Goal: Information Seeking & Learning: Learn about a topic

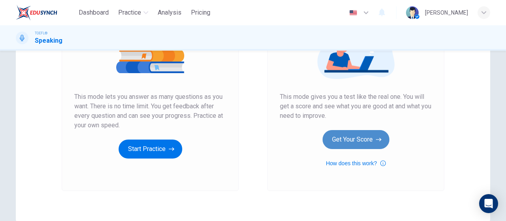
click at [359, 136] on button "Get Your Score" at bounding box center [356, 139] width 67 height 19
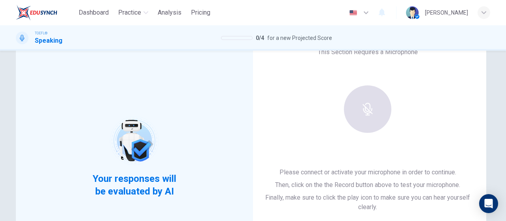
scroll to position [40, 0]
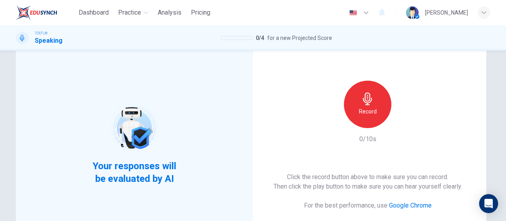
click at [363, 94] on icon "button" at bounding box center [367, 99] width 13 height 13
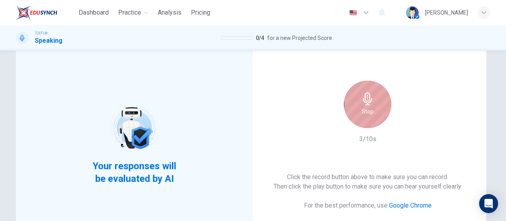
click at [368, 112] on h6 "Stop" at bounding box center [368, 111] width 12 height 9
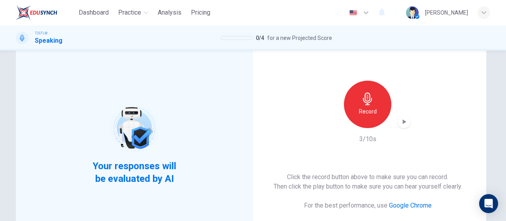
click at [404, 123] on icon "button" at bounding box center [404, 122] width 8 height 8
click at [403, 123] on icon "button" at bounding box center [405, 121] width 4 height 5
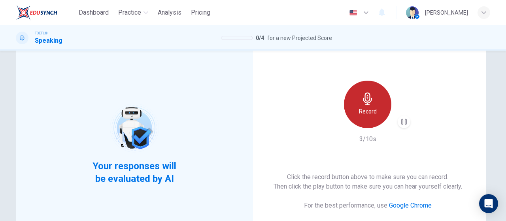
click at [360, 107] on h6 "Record" at bounding box center [368, 111] width 18 height 9
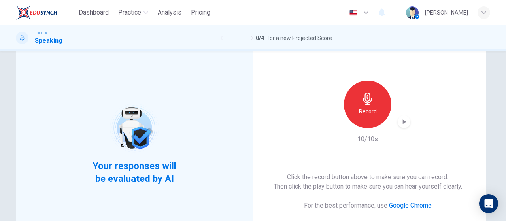
click at [400, 120] on icon "button" at bounding box center [404, 122] width 8 height 8
click at [402, 120] on icon "button" at bounding box center [404, 122] width 8 height 8
drag, startPoint x: 406, startPoint y: 117, endPoint x: 406, endPoint y: 123, distance: 5.9
click at [406, 117] on div "button" at bounding box center [404, 121] width 13 height 13
click at [403, 121] on icon "button" at bounding box center [405, 121] width 4 height 5
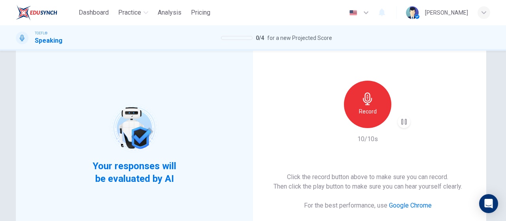
click at [362, 115] on h6 "Record" at bounding box center [368, 111] width 18 height 9
click at [405, 119] on icon "button" at bounding box center [404, 122] width 8 height 8
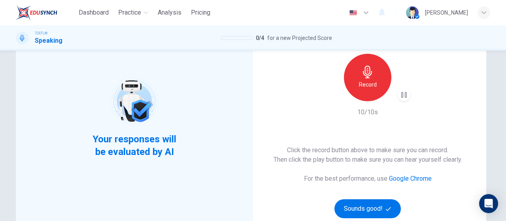
scroll to position [79, 0]
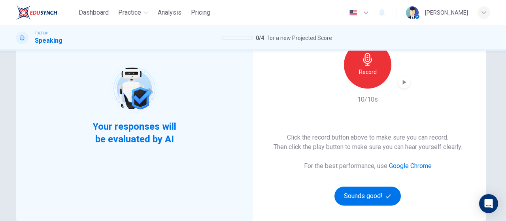
click at [364, 65] on icon "button" at bounding box center [367, 59] width 9 height 13
click at [400, 82] on icon "button" at bounding box center [404, 82] width 8 height 8
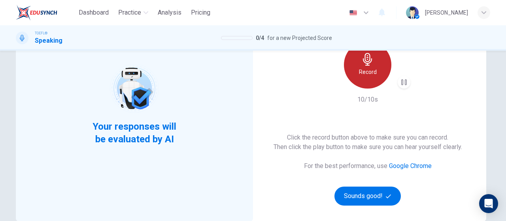
click at [366, 77] on div "Record" at bounding box center [367, 64] width 47 height 47
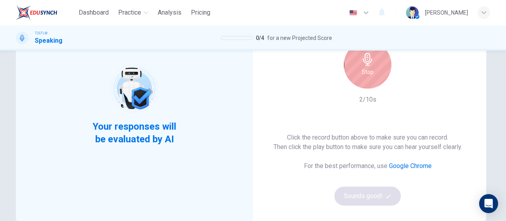
click at [369, 80] on div "Stop" at bounding box center [367, 64] width 47 height 47
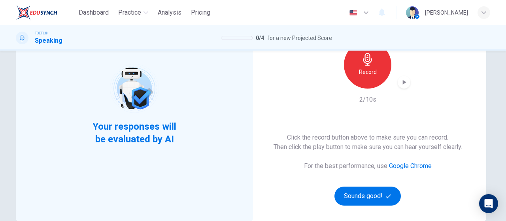
click at [403, 83] on icon "button" at bounding box center [405, 82] width 4 height 5
click at [372, 81] on div "Record" at bounding box center [367, 64] width 47 height 47
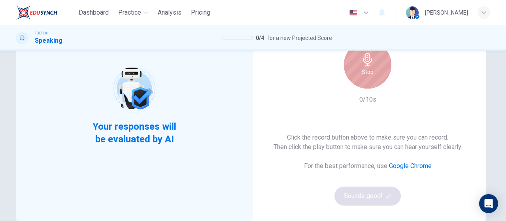
click at [371, 81] on div "Stop" at bounding box center [367, 64] width 47 height 47
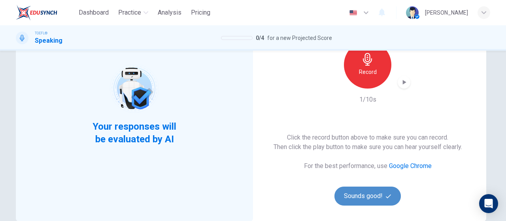
click at [377, 197] on button "Sounds good!" at bounding box center [368, 196] width 66 height 19
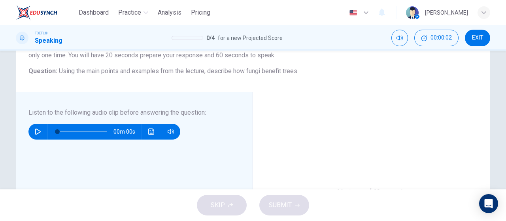
click at [32, 135] on button "button" at bounding box center [38, 132] width 13 height 16
click at [36, 134] on icon "button" at bounding box center [38, 132] width 6 height 6
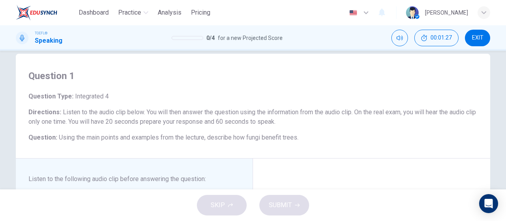
scroll to position [0, 0]
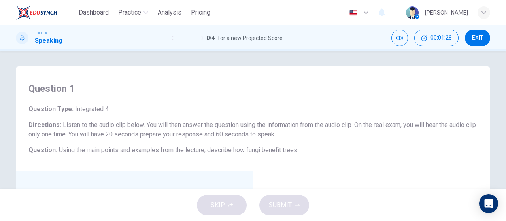
drag, startPoint x: 208, startPoint y: 37, endPoint x: 225, endPoint y: 38, distance: 17.9
click at [225, 38] on div "0 / 4 for a new Projected Score" at bounding box center [227, 37] width 111 height 9
click at [226, 41] on span "for a new Projected Score" at bounding box center [250, 37] width 65 height 9
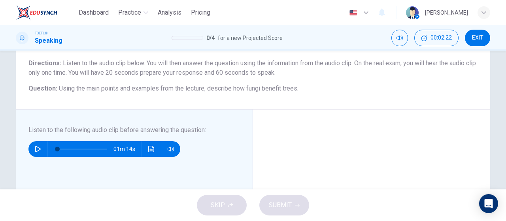
scroll to position [79, 0]
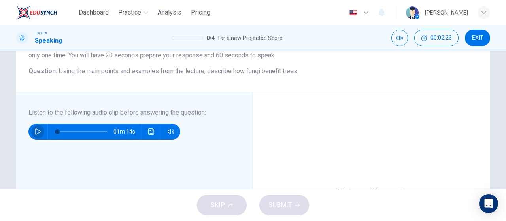
click at [35, 132] on icon "button" at bounding box center [38, 132] width 6 height 6
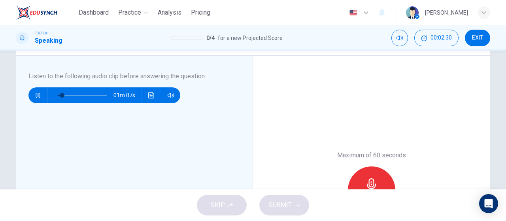
scroll to position [119, 0]
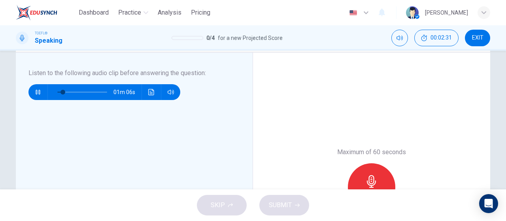
click at [376, 180] on icon "button" at bounding box center [371, 181] width 13 height 13
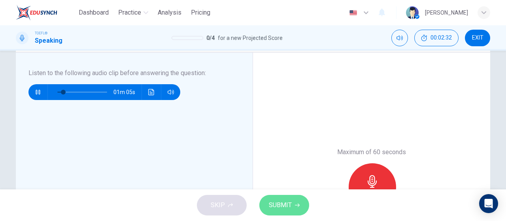
click at [279, 210] on span "SUBMIT" at bounding box center [280, 205] width 23 height 11
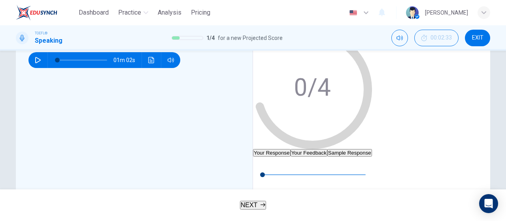
type input "0"
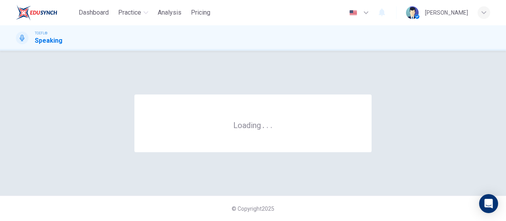
scroll to position [0, 0]
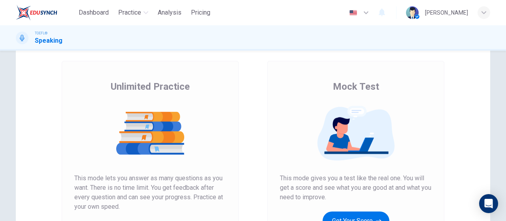
scroll to position [79, 0]
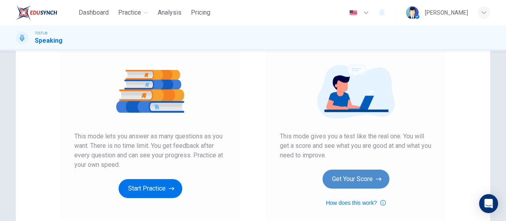
click at [339, 185] on button "Get Your Score" at bounding box center [356, 179] width 67 height 19
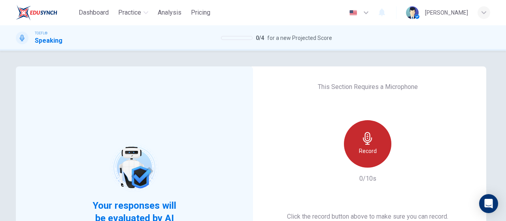
click at [380, 149] on div "Record" at bounding box center [367, 143] width 47 height 47
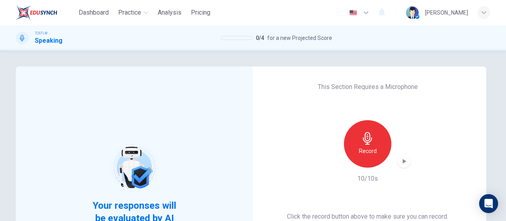
click at [406, 160] on icon "button" at bounding box center [404, 161] width 8 height 8
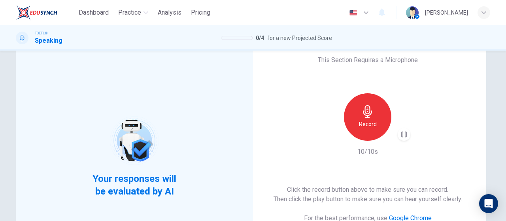
scroll to position [40, 0]
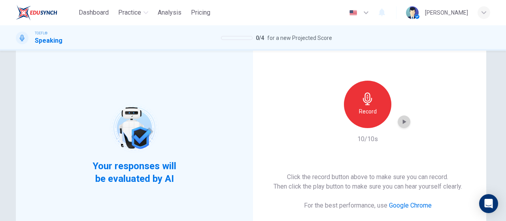
click at [399, 117] on div "button" at bounding box center [404, 121] width 13 height 13
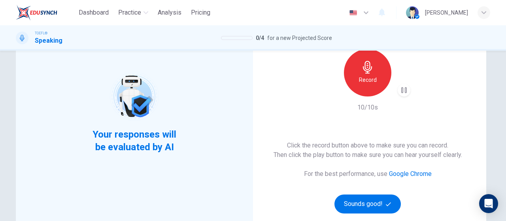
scroll to position [79, 0]
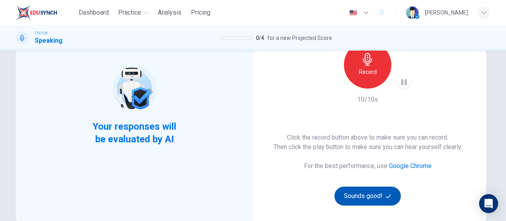
click at [369, 198] on button "Sounds good!" at bounding box center [368, 196] width 66 height 19
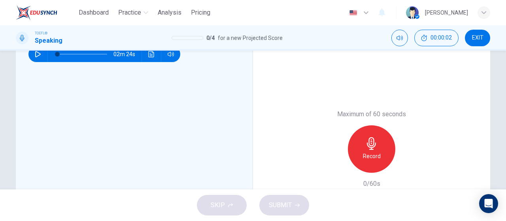
scroll to position [198, 0]
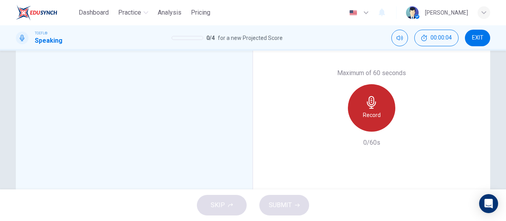
click at [371, 119] on h6 "Record" at bounding box center [372, 114] width 18 height 9
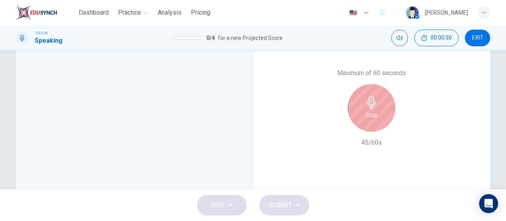
click at [372, 122] on div "Stop" at bounding box center [371, 107] width 47 height 47
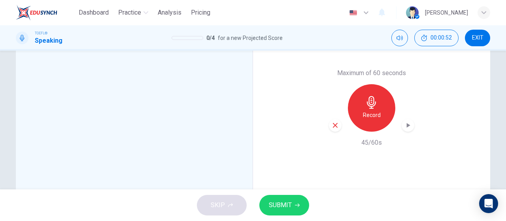
click at [407, 124] on icon "button" at bounding box center [408, 125] width 8 height 8
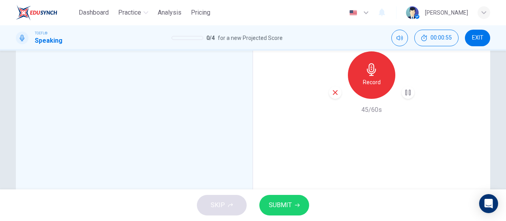
scroll to position [147, 0]
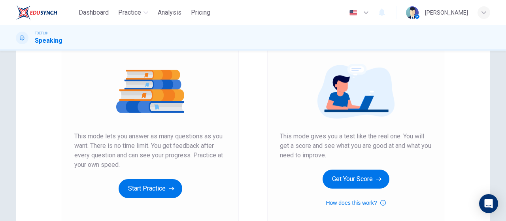
scroll to position [119, 0]
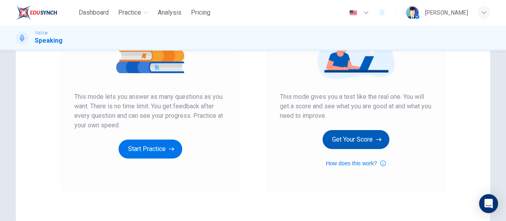
click at [359, 132] on button "Get Your Score" at bounding box center [356, 139] width 67 height 19
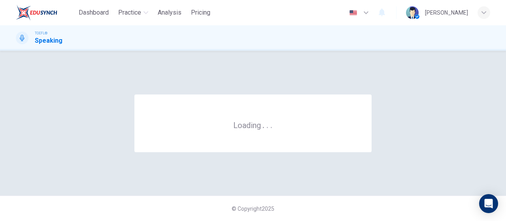
scroll to position [0, 0]
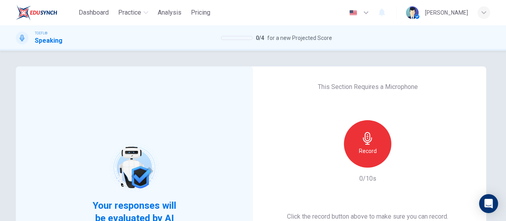
click at [361, 154] on h6 "Record" at bounding box center [368, 150] width 18 height 9
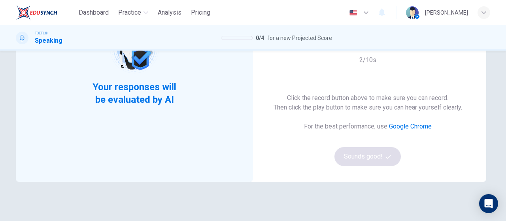
scroll to position [79, 0]
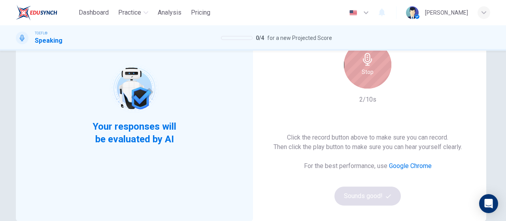
click at [363, 77] on div "Stop" at bounding box center [367, 64] width 47 height 47
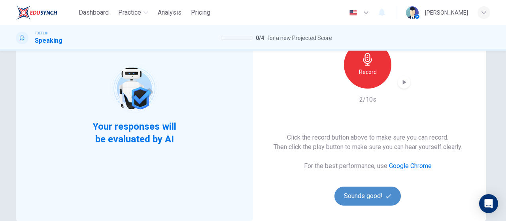
click at [374, 195] on button "Sounds good!" at bounding box center [368, 196] width 66 height 19
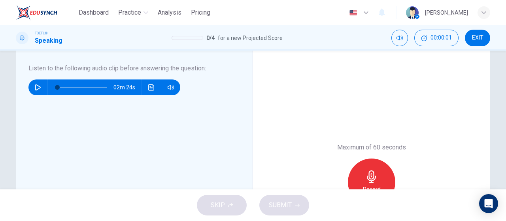
scroll to position [158, 0]
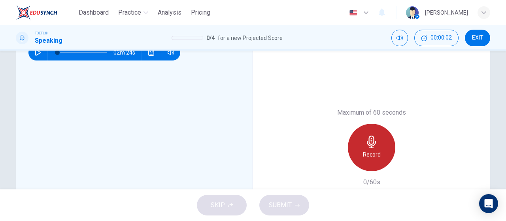
click at [375, 149] on div "Record" at bounding box center [371, 147] width 47 height 47
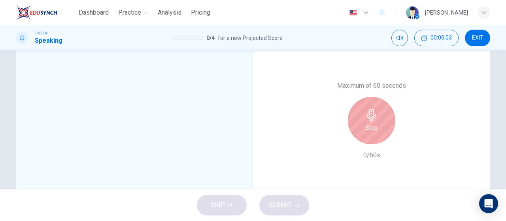
scroll to position [198, 0]
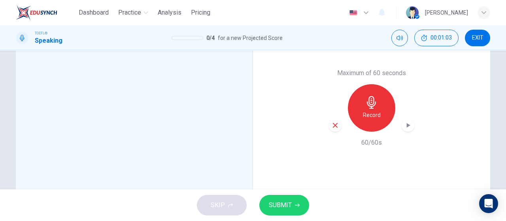
click at [372, 126] on div "Record" at bounding box center [371, 107] width 47 height 47
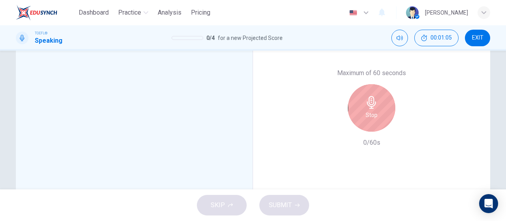
click at [374, 128] on div "Stop" at bounding box center [371, 107] width 47 height 47
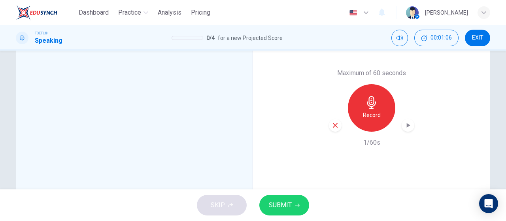
drag, startPoint x: 406, startPoint y: 128, endPoint x: 397, endPoint y: 139, distance: 14.3
click at [406, 128] on icon "button" at bounding box center [408, 125] width 8 height 8
click at [329, 127] on div "button" at bounding box center [335, 125] width 13 height 13
click at [368, 120] on div "Record" at bounding box center [371, 107] width 47 height 47
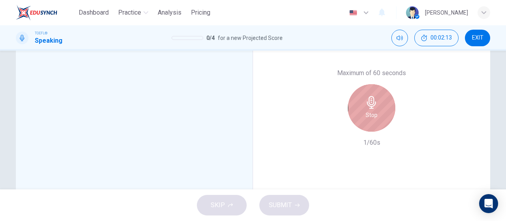
drag, startPoint x: 375, startPoint y: 127, endPoint x: 378, endPoint y: 142, distance: 14.9
click at [376, 127] on div "Stop" at bounding box center [371, 107] width 47 height 47
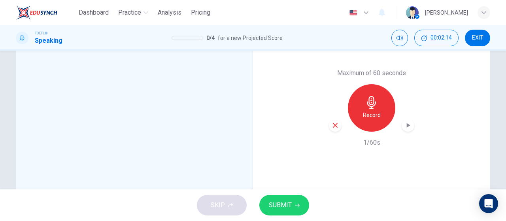
click at [335, 127] on icon "button" at bounding box center [335, 125] width 5 height 5
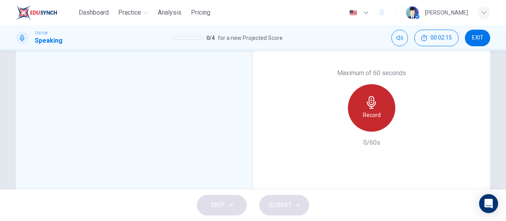
click at [373, 118] on h6 "Record" at bounding box center [372, 114] width 18 height 9
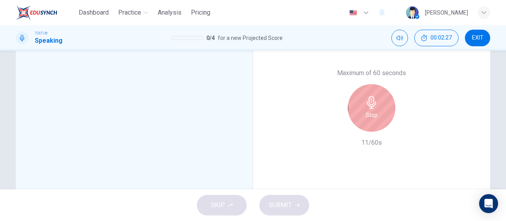
click at [369, 118] on h6 "Stop" at bounding box center [372, 114] width 12 height 9
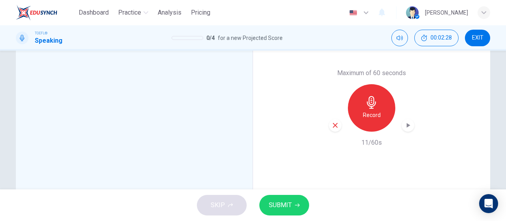
click at [331, 131] on div "Record" at bounding box center [371, 107] width 85 height 47
click at [332, 128] on icon "button" at bounding box center [335, 125] width 7 height 7
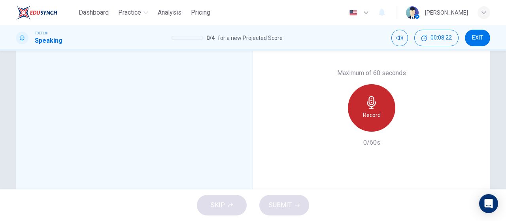
click at [368, 112] on h6 "Record" at bounding box center [372, 114] width 18 height 9
drag, startPoint x: 372, startPoint y: 125, endPoint x: 376, endPoint y: 132, distance: 8.7
click at [372, 125] on div "Record" at bounding box center [371, 107] width 47 height 47
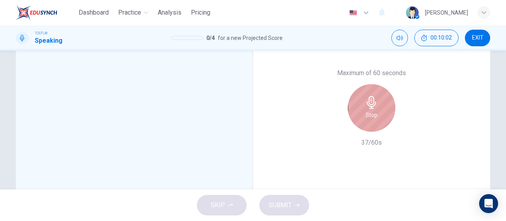
click at [369, 113] on h6 "Stop" at bounding box center [372, 114] width 12 height 9
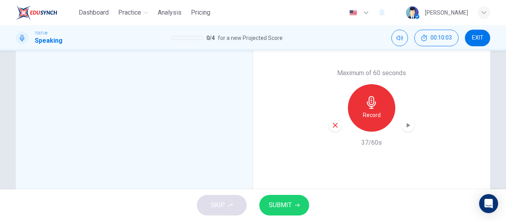
click at [334, 125] on icon "button" at bounding box center [335, 125] width 5 height 5
click at [385, 121] on div "Record" at bounding box center [371, 107] width 47 height 47
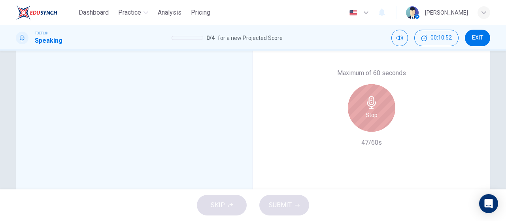
click at [374, 123] on div "Stop" at bounding box center [371, 107] width 47 height 47
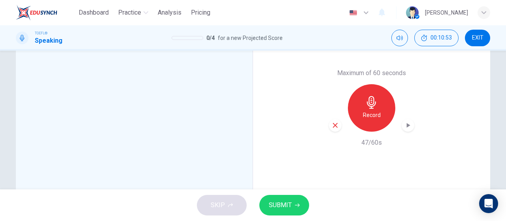
click at [407, 124] on icon "button" at bounding box center [408, 125] width 8 height 8
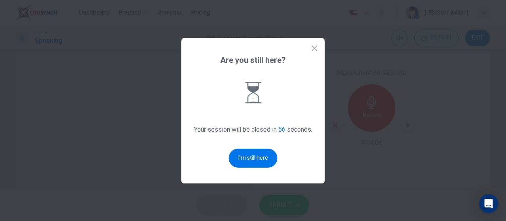
click at [316, 47] on icon at bounding box center [315, 48] width 8 height 8
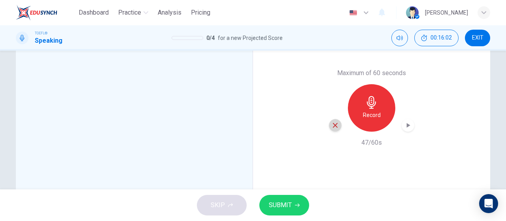
click at [332, 122] on icon "button" at bounding box center [335, 125] width 7 height 7
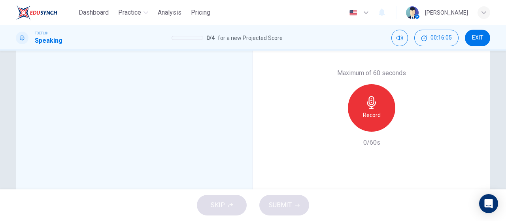
click at [372, 120] on div "Record" at bounding box center [371, 107] width 47 height 47
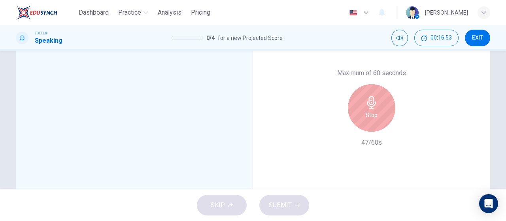
click at [363, 115] on div "Stop" at bounding box center [371, 107] width 47 height 47
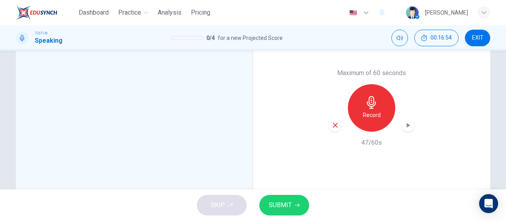
click at [336, 127] on icon "button" at bounding box center [335, 125] width 7 height 7
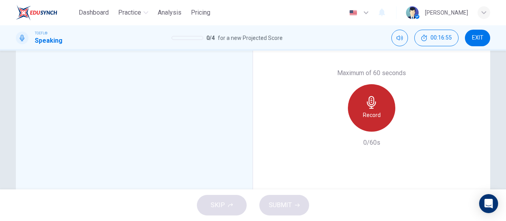
click at [376, 95] on div "Record" at bounding box center [371, 107] width 47 height 47
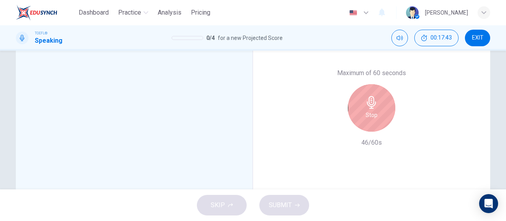
click at [378, 115] on div "Stop" at bounding box center [371, 107] width 47 height 47
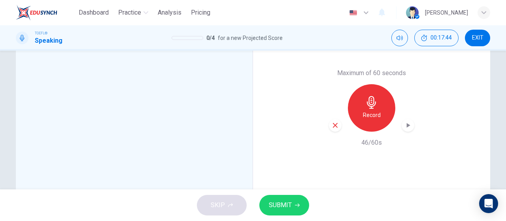
click at [407, 130] on div "button" at bounding box center [408, 125] width 13 height 13
click at [274, 204] on span "SUBMIT" at bounding box center [280, 205] width 23 height 11
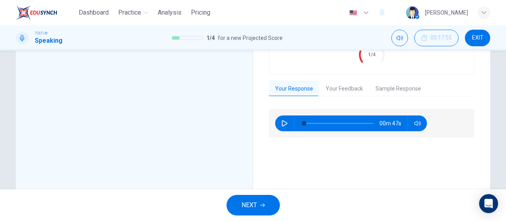
scroll to position [147, 0]
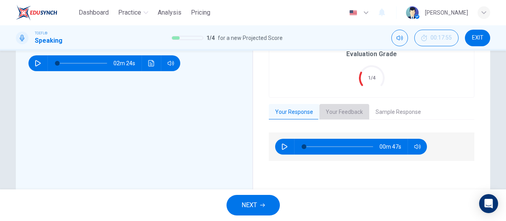
click at [346, 108] on button "Your Feedback" at bounding box center [344, 112] width 50 height 17
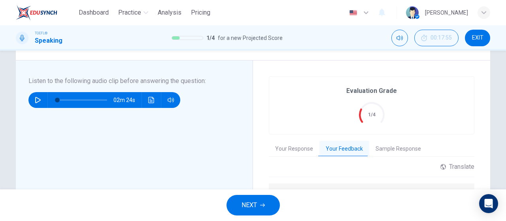
scroll to position [108, 0]
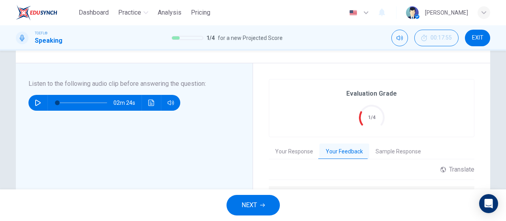
click at [474, 40] on span "EXIT" at bounding box center [477, 38] width 11 height 6
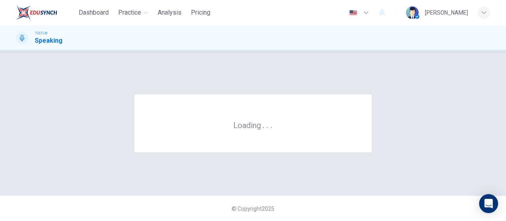
scroll to position [0, 0]
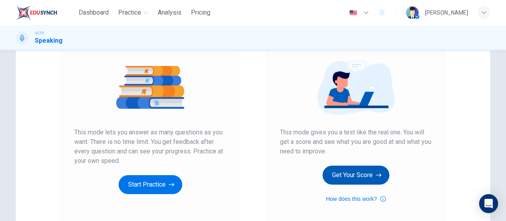
scroll to position [119, 0]
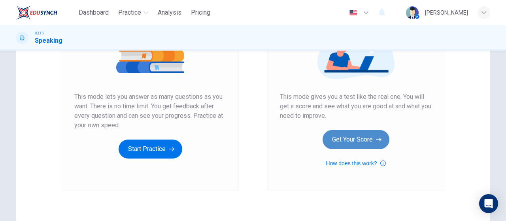
click at [380, 132] on button "Get Your Score" at bounding box center [356, 139] width 67 height 19
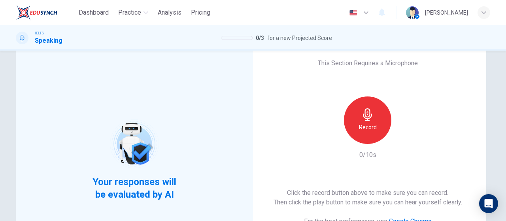
scroll to position [40, 0]
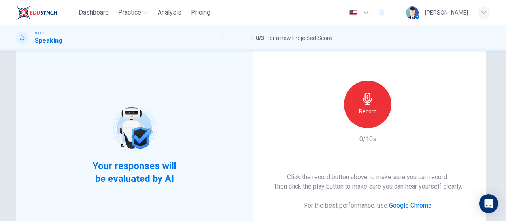
click at [375, 106] on div "Record" at bounding box center [367, 104] width 47 height 47
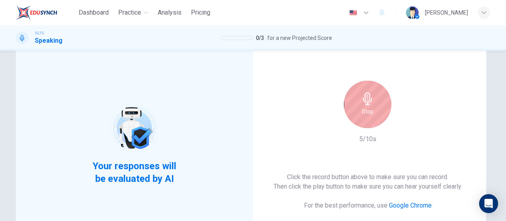
click at [385, 94] on div "Stop" at bounding box center [367, 104] width 47 height 47
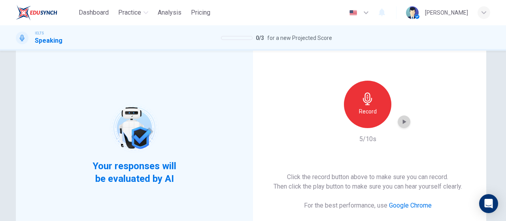
click at [403, 121] on icon "button" at bounding box center [405, 121] width 4 height 5
click at [403, 123] on icon "button" at bounding box center [404, 122] width 8 height 8
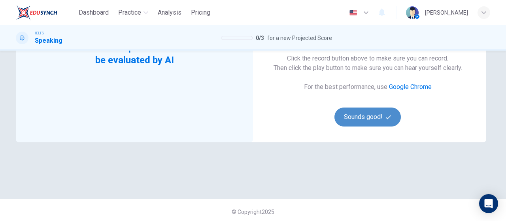
click at [378, 116] on button "Sounds good!" at bounding box center [368, 117] width 66 height 19
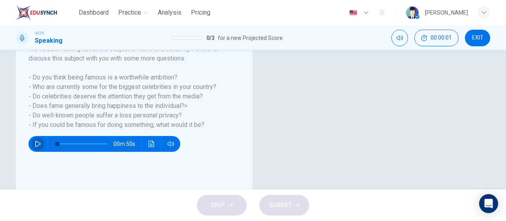
click at [35, 141] on icon "button" at bounding box center [38, 144] width 6 height 6
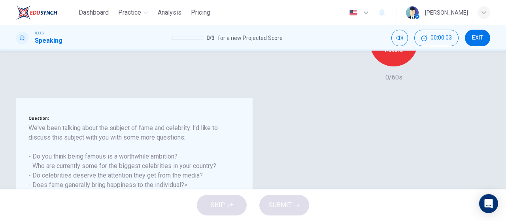
scroll to position [119, 0]
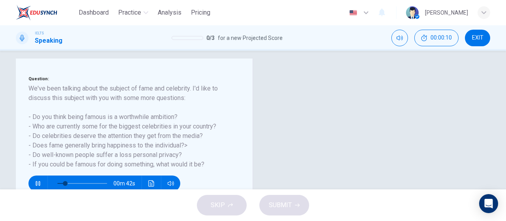
type input "18"
